Goal: Navigation & Orientation: Understand site structure

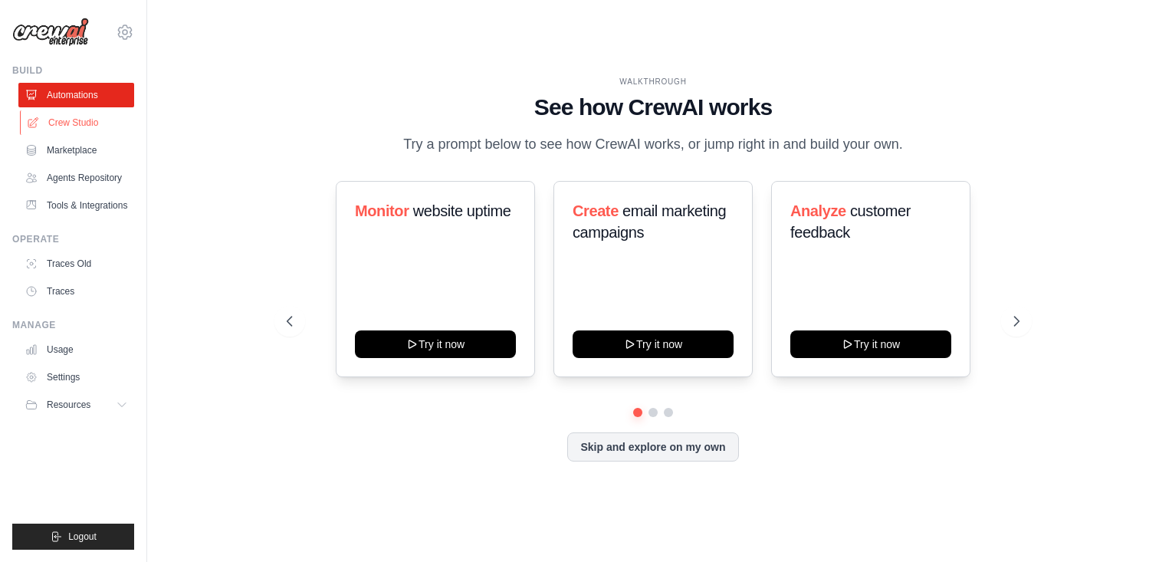
click at [85, 120] on link "Crew Studio" at bounding box center [78, 122] width 116 height 25
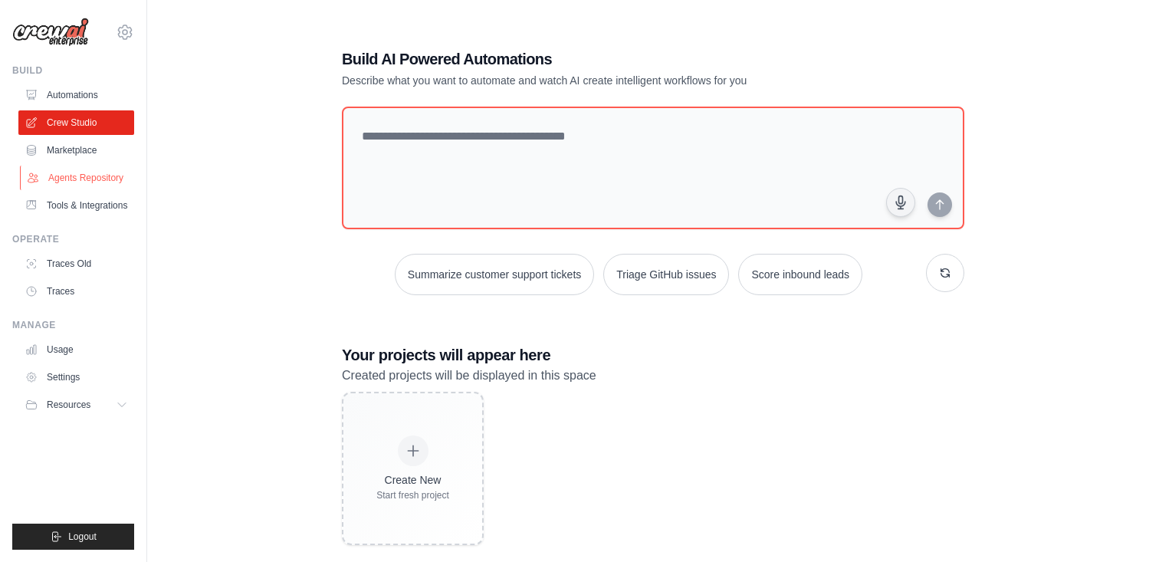
click at [84, 183] on link "Agents Repository" at bounding box center [78, 178] width 116 height 25
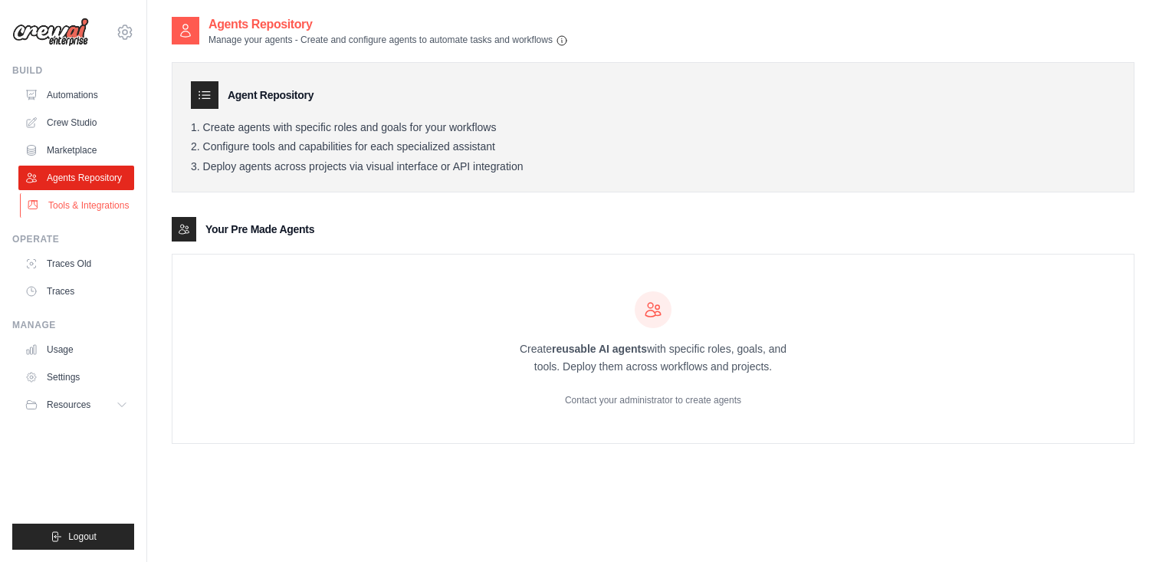
click at [78, 205] on link "Tools & Integrations" at bounding box center [78, 205] width 116 height 25
